Goal: Transaction & Acquisition: Purchase product/service

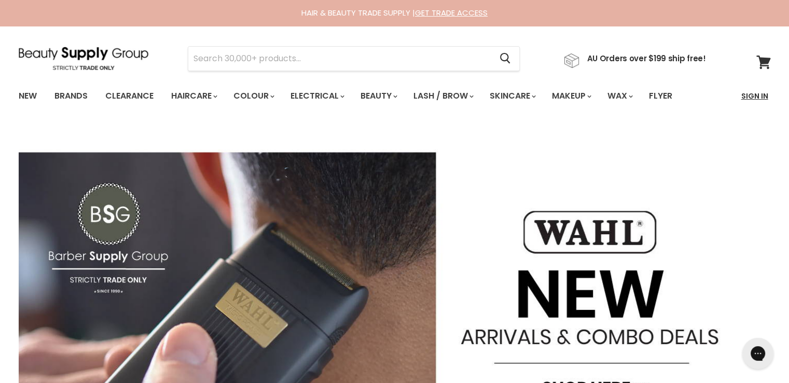
click at [758, 98] on link "Sign In" at bounding box center [754, 96] width 39 height 22
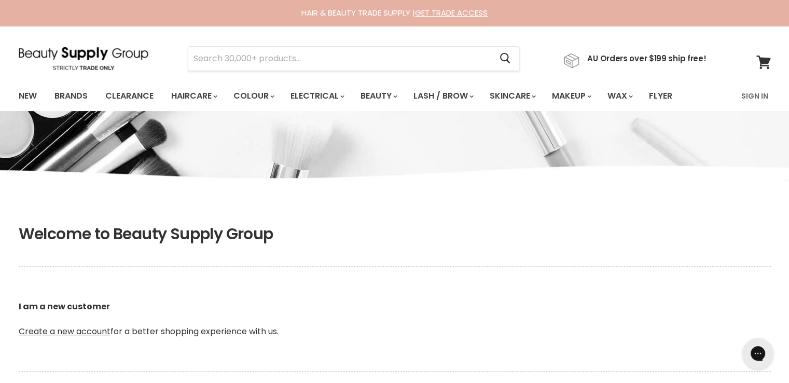
scroll to position [259, 0]
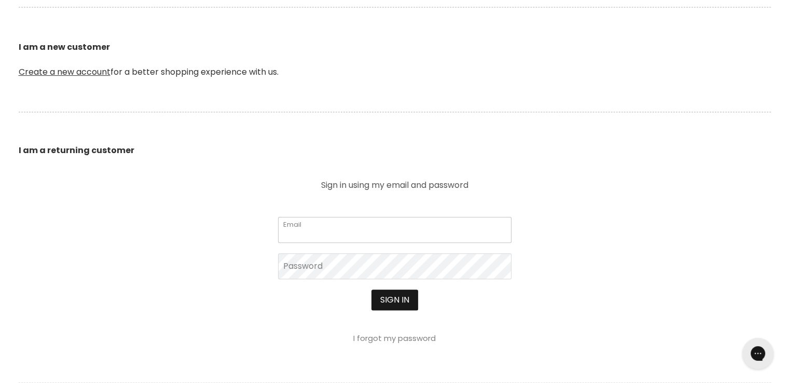
type input "[EMAIL_ADDRESS][DOMAIN_NAME]"
click at [392, 296] on button "Sign in" at bounding box center [394, 299] width 47 height 21
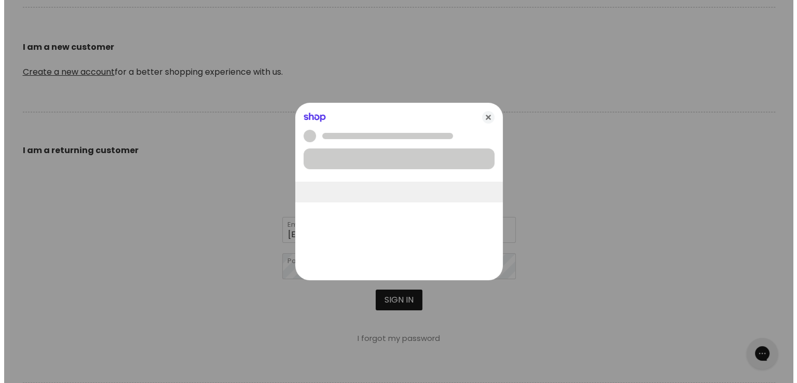
scroll to position [260, 0]
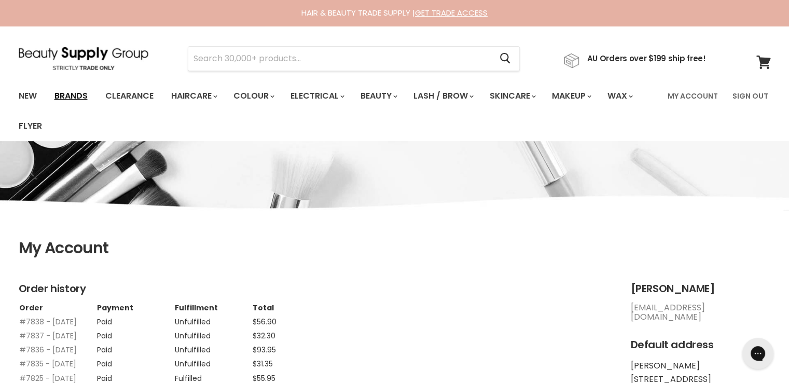
click at [77, 94] on link "Brands" at bounding box center [71, 96] width 49 height 22
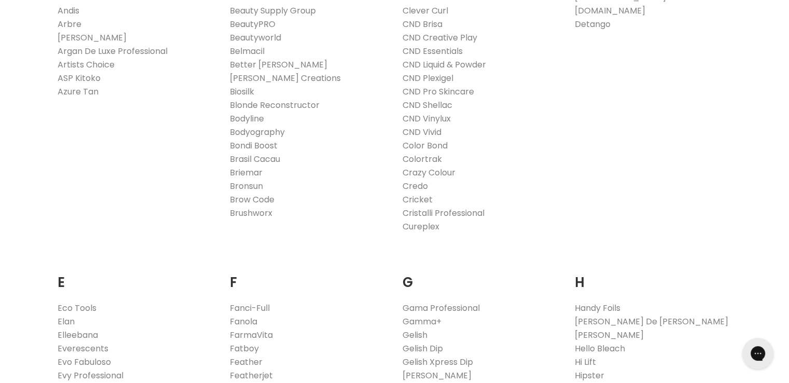
scroll to position [726, 0]
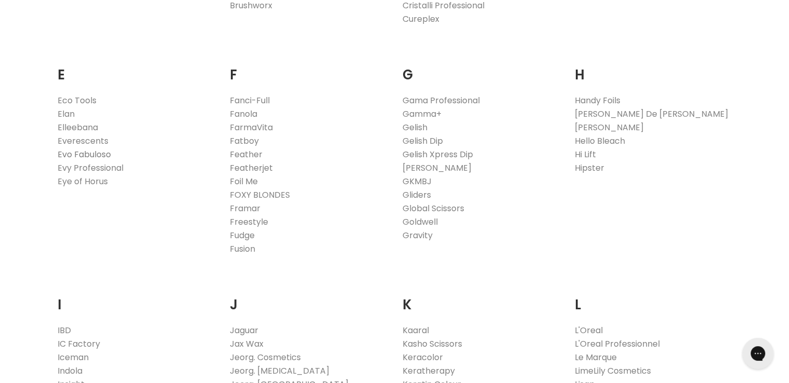
click at [87, 154] on link "Evo Fabuloso" at bounding box center [84, 154] width 53 height 12
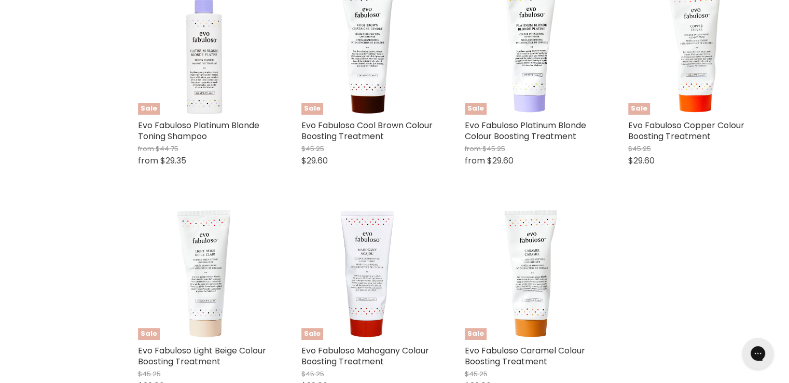
scroll to position [414, 0]
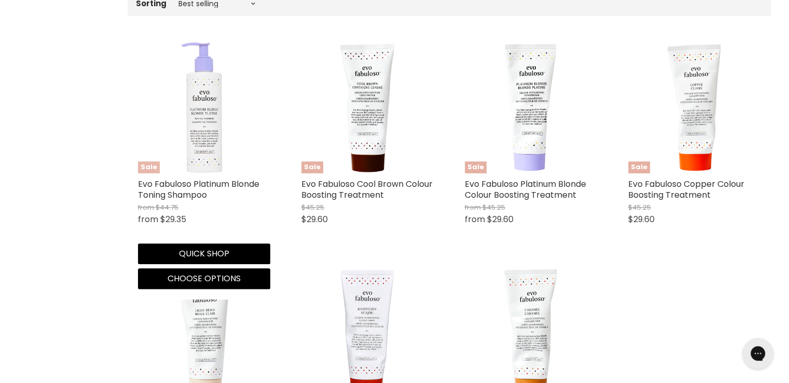
click at [202, 108] on img "Main content" at bounding box center [204, 107] width 58 height 132
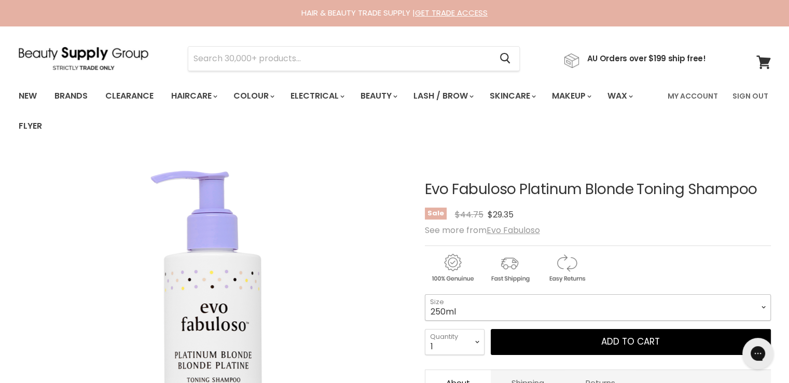
click at [436, 313] on select "250ml 1L" at bounding box center [598, 307] width 346 height 26
click at [425, 294] on select "250ml 1L" at bounding box center [598, 307] width 346 height 26
drag, startPoint x: 765, startPoint y: 182, endPoint x: 423, endPoint y: 195, distance: 342.5
click at [423, 195] on article "Click or scroll to zoom Tap or pinch to zoom Evo Fabuloso Platinum Blonde Tonin…" at bounding box center [395, 368] width 752 height 424
copy div "Evo Fabuloso Platinum Blonde Toning Shampoo"
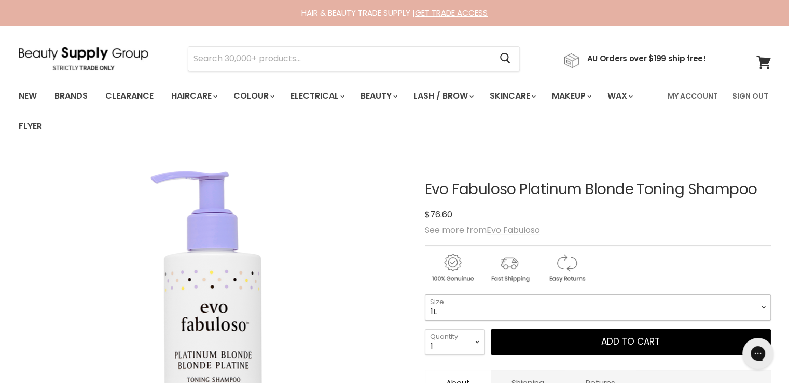
click at [462, 298] on select "250ml 1L" at bounding box center [598, 307] width 346 height 26
click at [425, 294] on select "250ml 1L" at bounding box center [598, 307] width 346 height 26
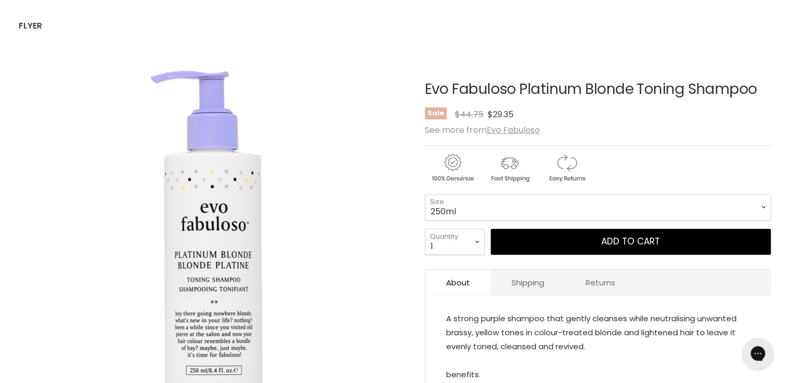
scroll to position [156, 0]
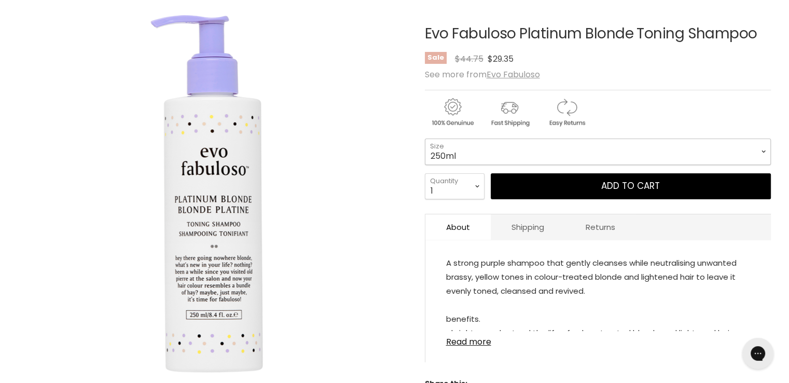
click at [469, 151] on select "250ml 1L" at bounding box center [598, 151] width 346 height 26
click at [425, 138] on select "250ml 1L" at bounding box center [598, 151] width 346 height 26
select select "1L"
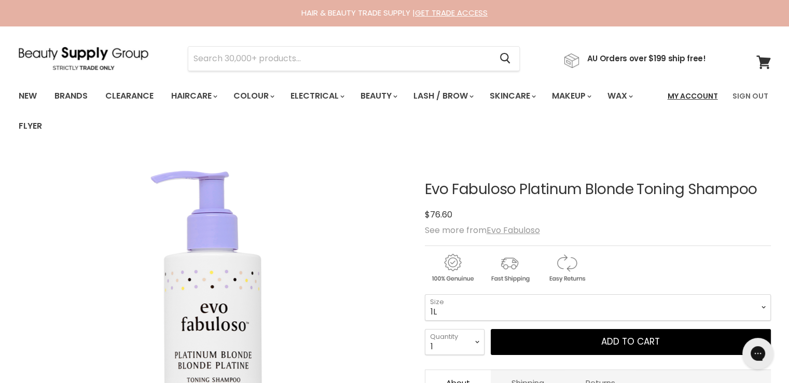
click at [707, 98] on link "My Account" at bounding box center [692, 96] width 63 height 22
